Goal: Information Seeking & Learning: Learn about a topic

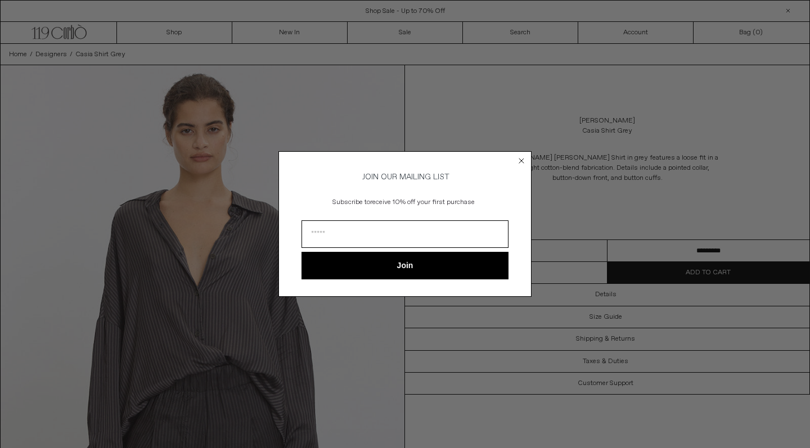
click at [519, 158] on circle "Close dialog" at bounding box center [521, 161] width 11 height 11
click at [520, 157] on circle "Close dialog" at bounding box center [521, 161] width 11 height 11
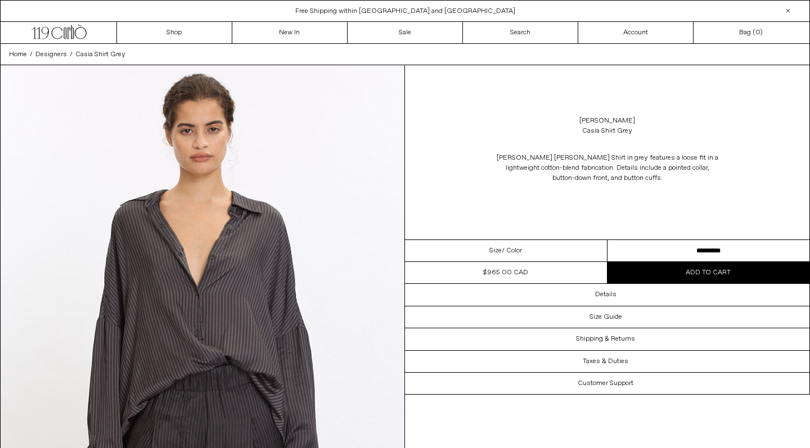
click at [809, 198] on div "Close dialog JOIN OUR MAILING LIST Subscribe to receive 10% off your first purc…" at bounding box center [405, 224] width 810 height 448
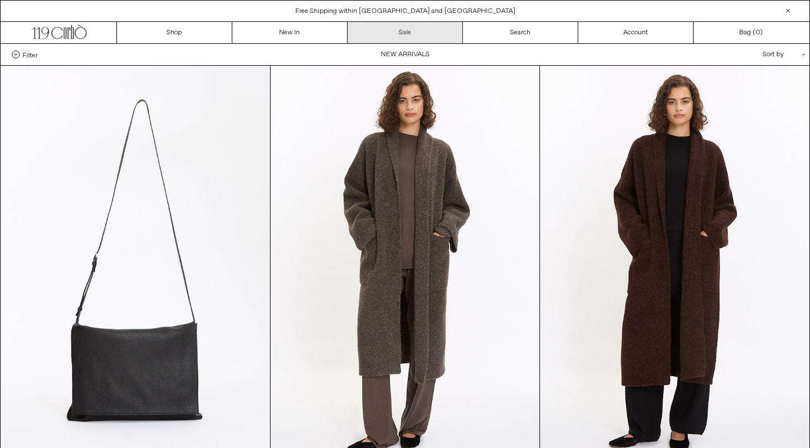
click at [376, 31] on link "Sale" at bounding box center [405, 32] width 115 height 21
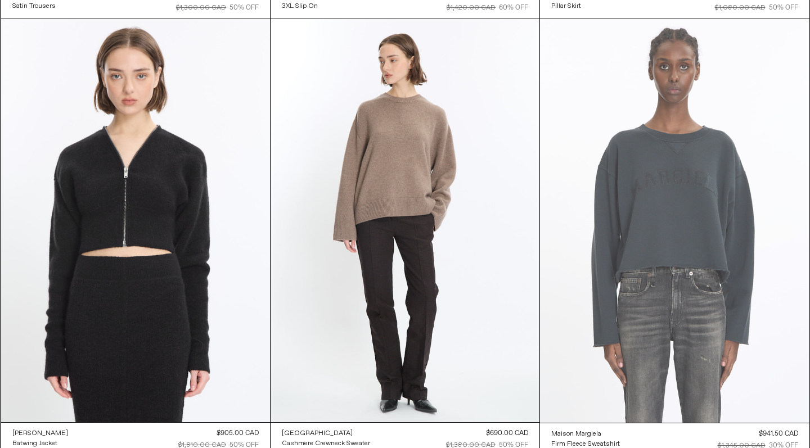
scroll to position [16248, 0]
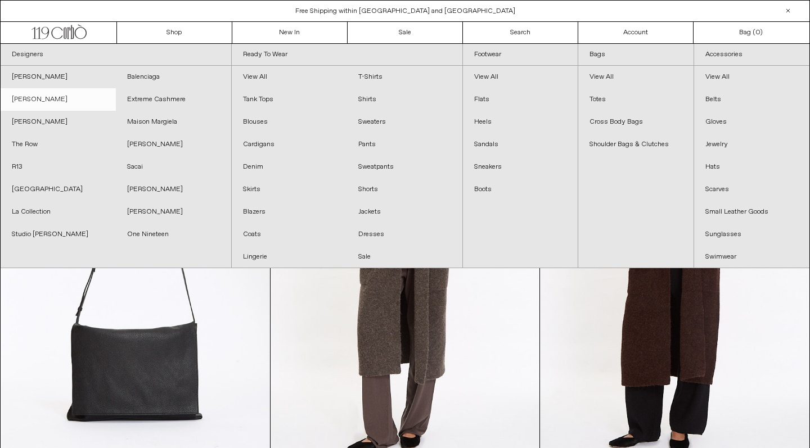
click at [52, 96] on link "[PERSON_NAME]" at bounding box center [58, 99] width 115 height 22
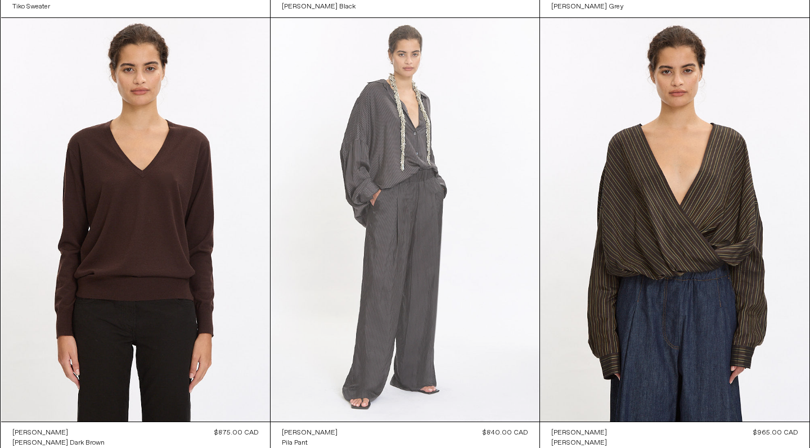
scroll to position [920, 0]
click at [393, 136] on at bounding box center [405, 219] width 269 height 403
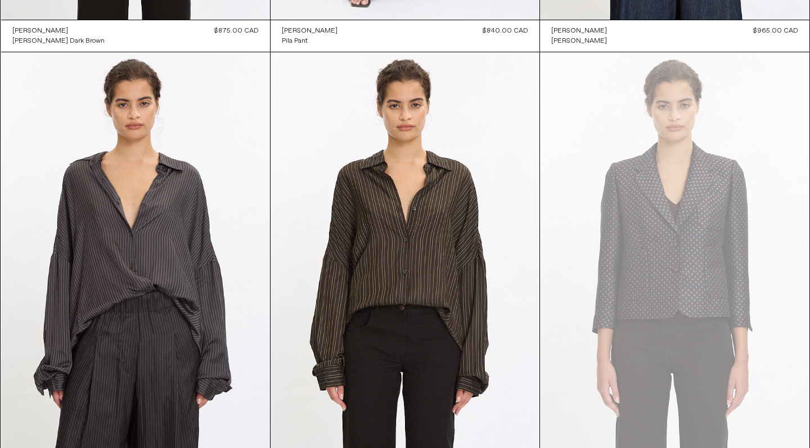
scroll to position [1350, 0]
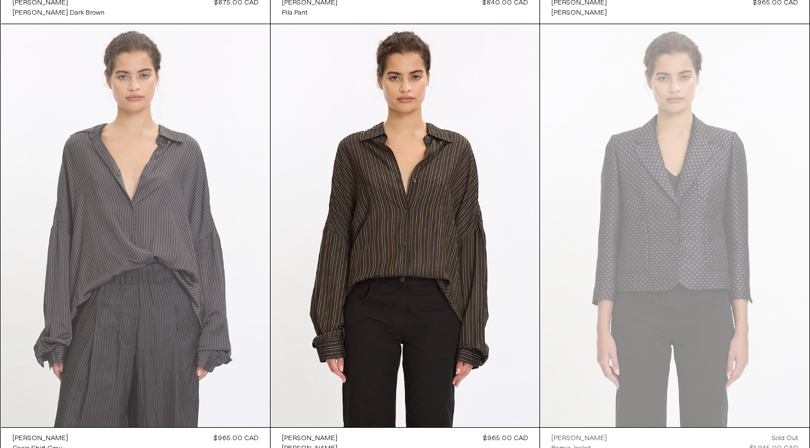
click at [129, 196] on at bounding box center [135, 225] width 269 height 403
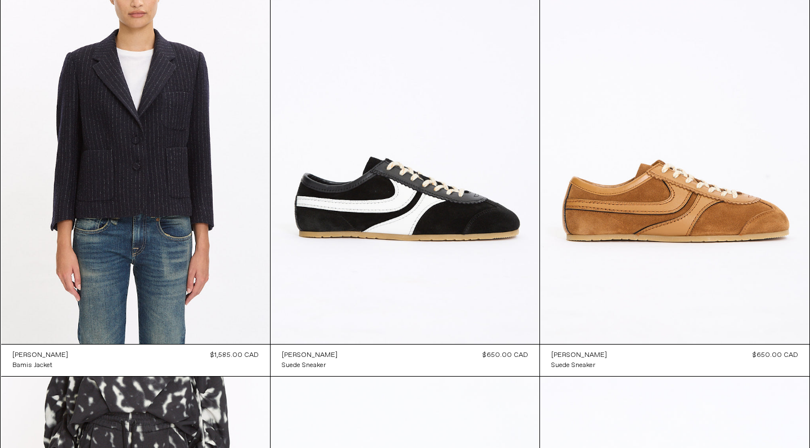
scroll to position [1871, 0]
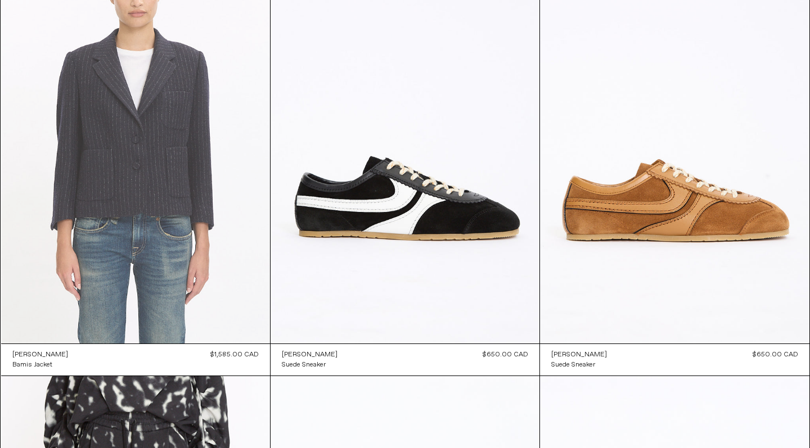
click at [136, 159] on at bounding box center [135, 141] width 269 height 403
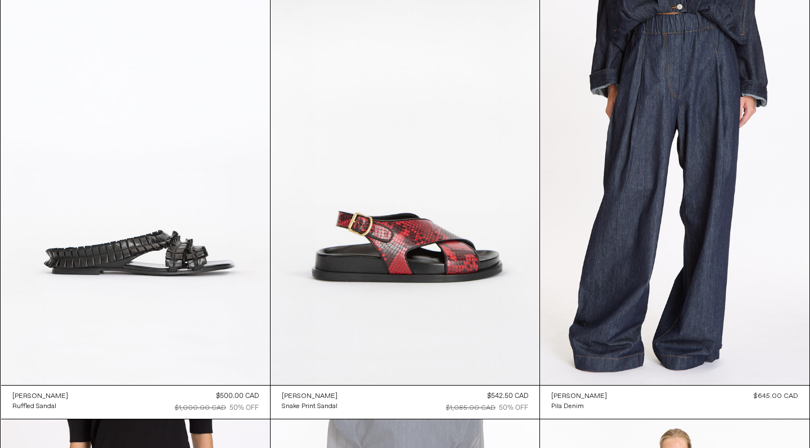
scroll to position [2712, 0]
